Goal: Task Accomplishment & Management: Complete application form

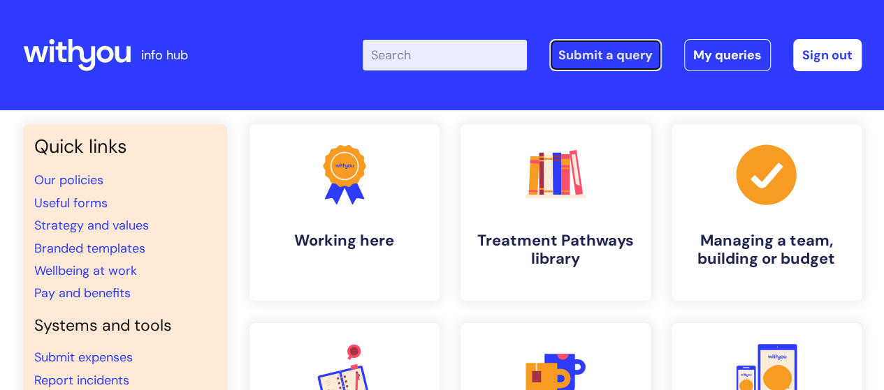
click at [594, 62] on link "Submit a query" at bounding box center [605, 55] width 112 height 32
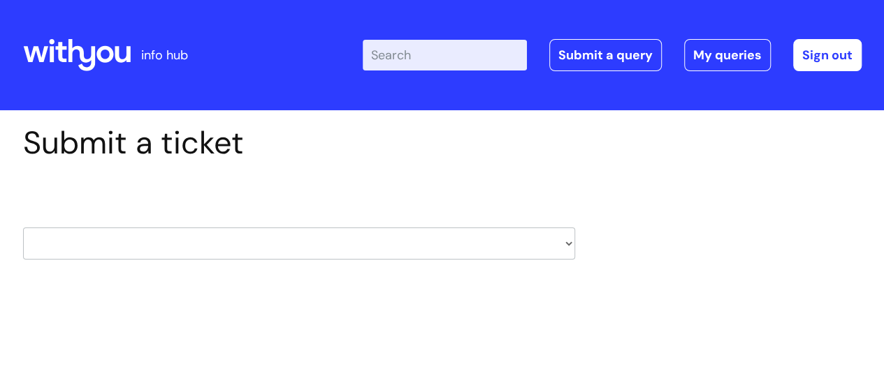
click at [353, 256] on select "HR / People IT and Support Clinical Drug Alerts Finance Accounts Data Support T…" at bounding box center [299, 244] width 552 height 32
select select "it_and_support"
click at [23, 228] on select "HR / People IT and Support Clinical Drug Alerts Finance Accounts Data Support T…" at bounding box center [299, 244] width 552 height 32
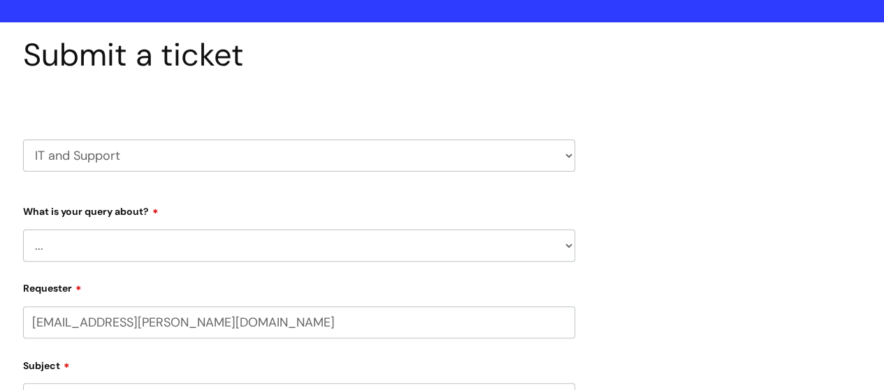
select select "80004286526"
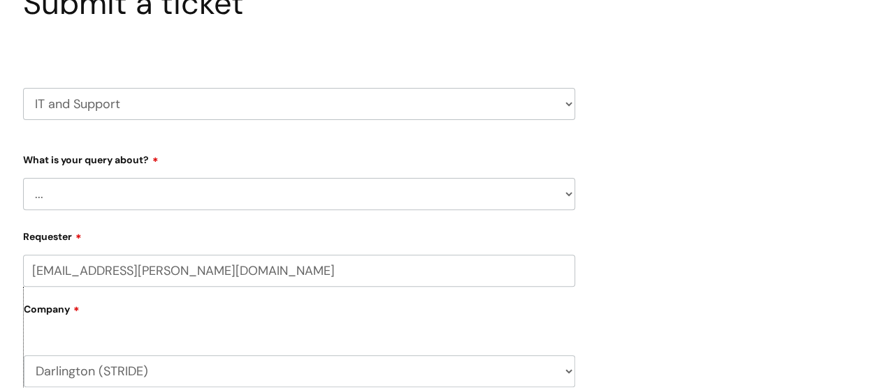
click at [155, 185] on select "... Mobile Phone Reset & MFA Accounts, Starters and Leavers IT Hardware issue I…" at bounding box center [299, 194] width 552 height 32
select select "Something Else"
click at [23, 178] on select "... Mobile Phone Reset & MFA Accounts, Starters and Leavers IT Hardware issue I…" at bounding box center [299, 194] width 552 height 32
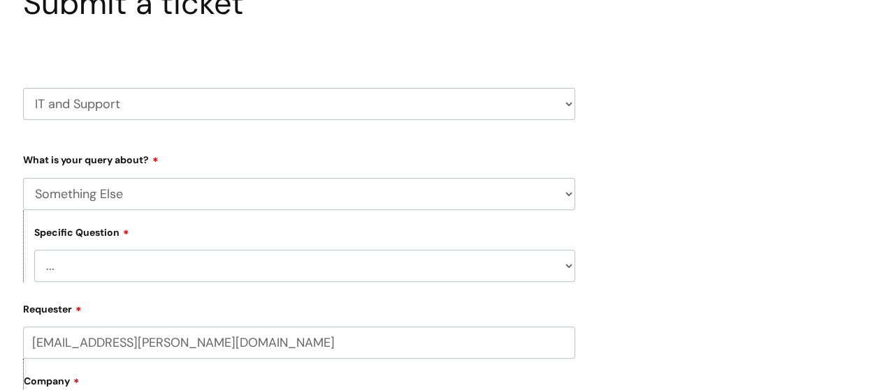
click at [161, 268] on select "... My problem is not listed" at bounding box center [304, 266] width 541 height 32
click at [34, 251] on select "... My problem is not listed" at bounding box center [304, 266] width 541 height 32
click at [166, 266] on select "... My problem is not listed" at bounding box center [304, 266] width 541 height 32
select select "My problem is not listed"
click at [34, 251] on select "... My problem is not listed" at bounding box center [304, 266] width 541 height 32
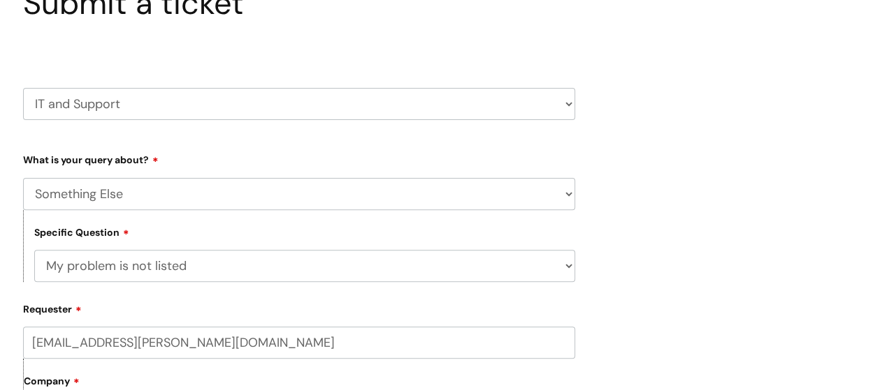
scroll to position [279, 0]
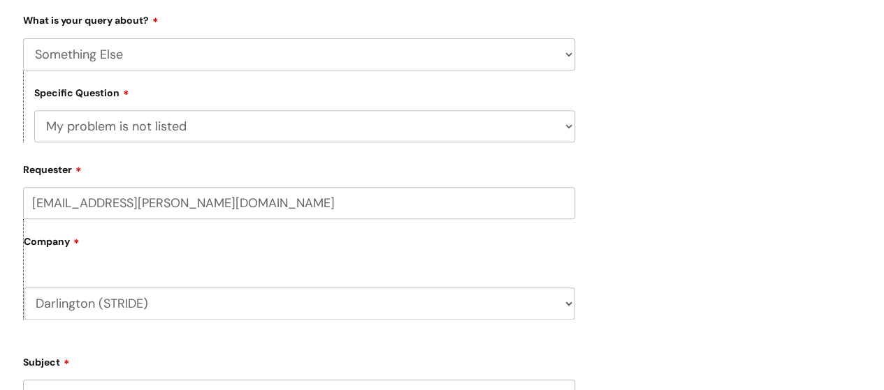
click at [131, 259] on label "Company" at bounding box center [299, 246] width 551 height 31
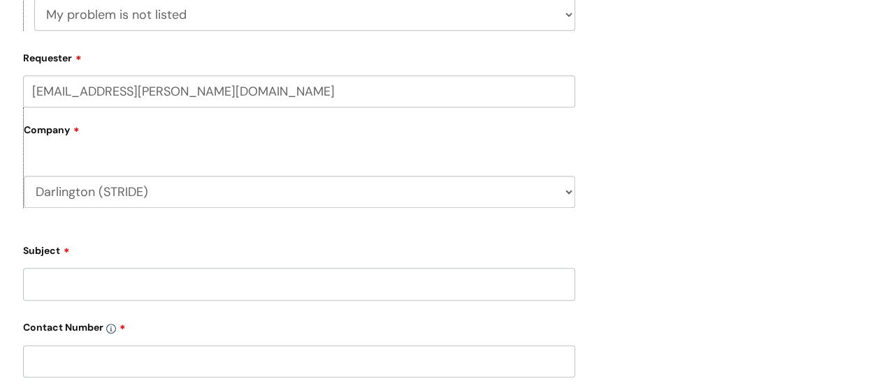
scroll to position [419, 0]
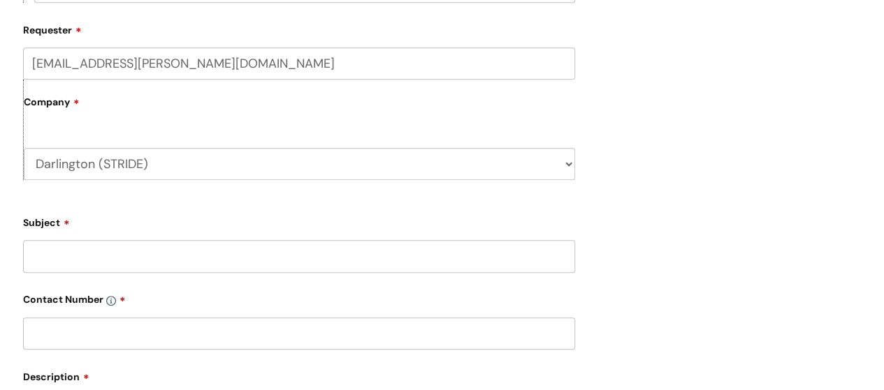
click at [126, 261] on input "Subject" at bounding box center [299, 256] width 552 height 32
type input "Remote Desktop"
click at [116, 326] on input "text" at bounding box center [299, 334] width 552 height 32
type input "07535131528"
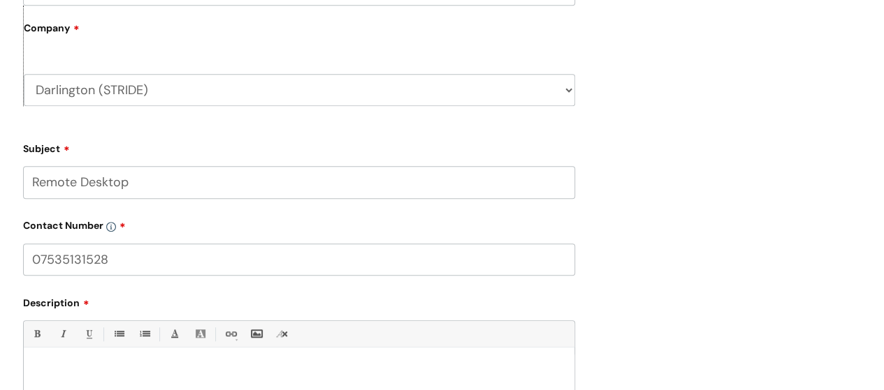
scroll to position [559, 0]
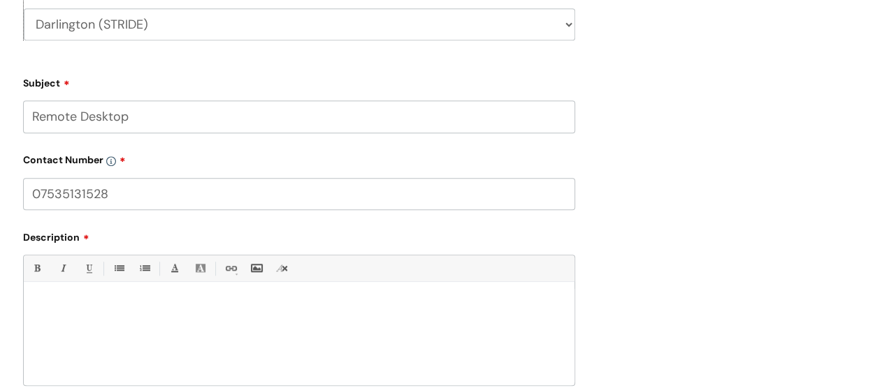
click at [110, 335] on div at bounding box center [299, 337] width 550 height 96
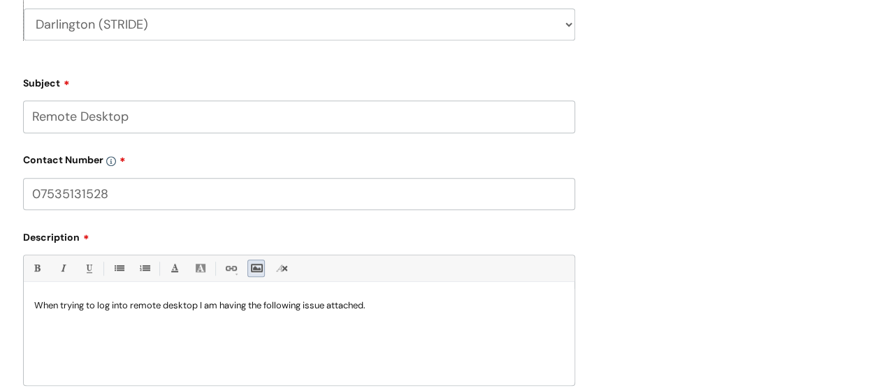
click at [255, 265] on link "Insert Image..." at bounding box center [255, 268] width 17 height 17
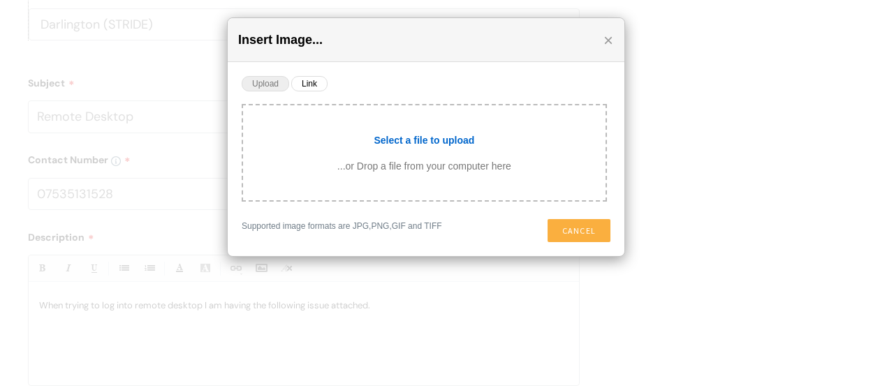
click at [261, 76] on link "Upload" at bounding box center [266, 83] width 48 height 15
click at [448, 139] on input "file" at bounding box center [424, 138] width 363 height 38
click at [613, 34] on div "×" at bounding box center [614, 35] width 21 height 21
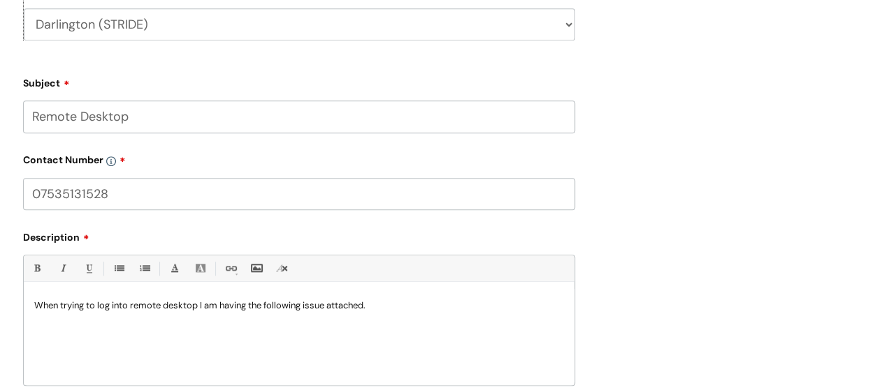
drag, startPoint x: 408, startPoint y: 301, endPoint x: 405, endPoint y: 309, distance: 8.8
click at [407, 303] on p "When trying to log into remote desktop I am having the following issue attached." at bounding box center [298, 306] width 529 height 13
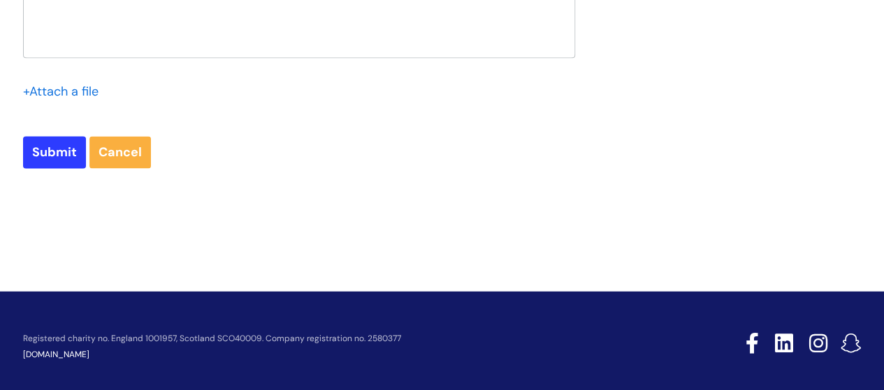
scroll to position [900, 0]
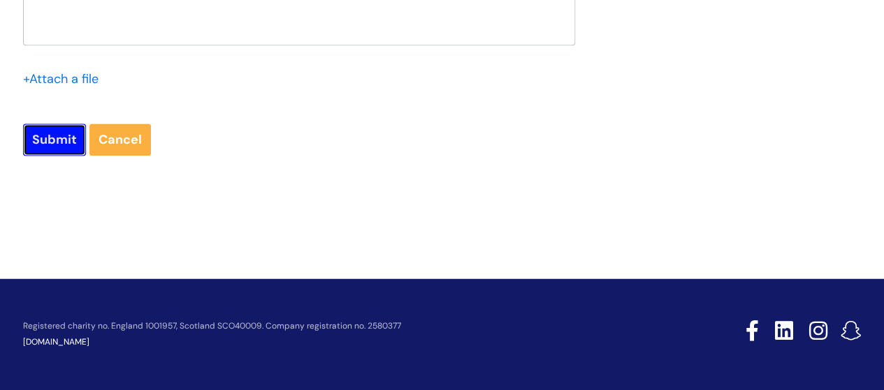
click at [67, 147] on input "Submit" at bounding box center [54, 140] width 63 height 32
type input "Please Wait..."
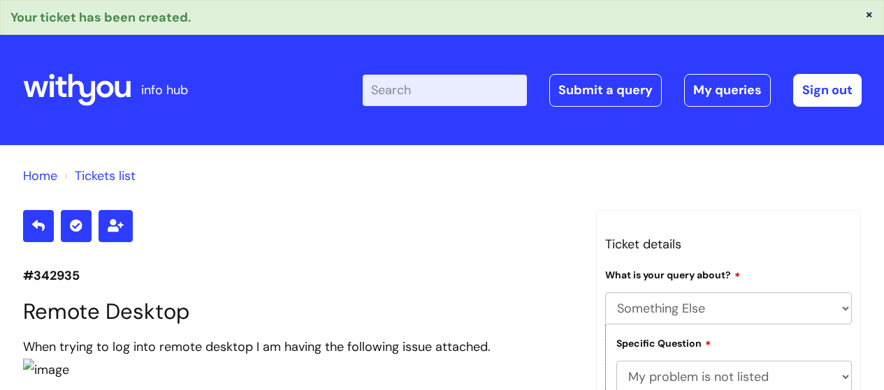
select select "Something Else"
select select "My problem is not listed"
